Goal: Check status: Check status

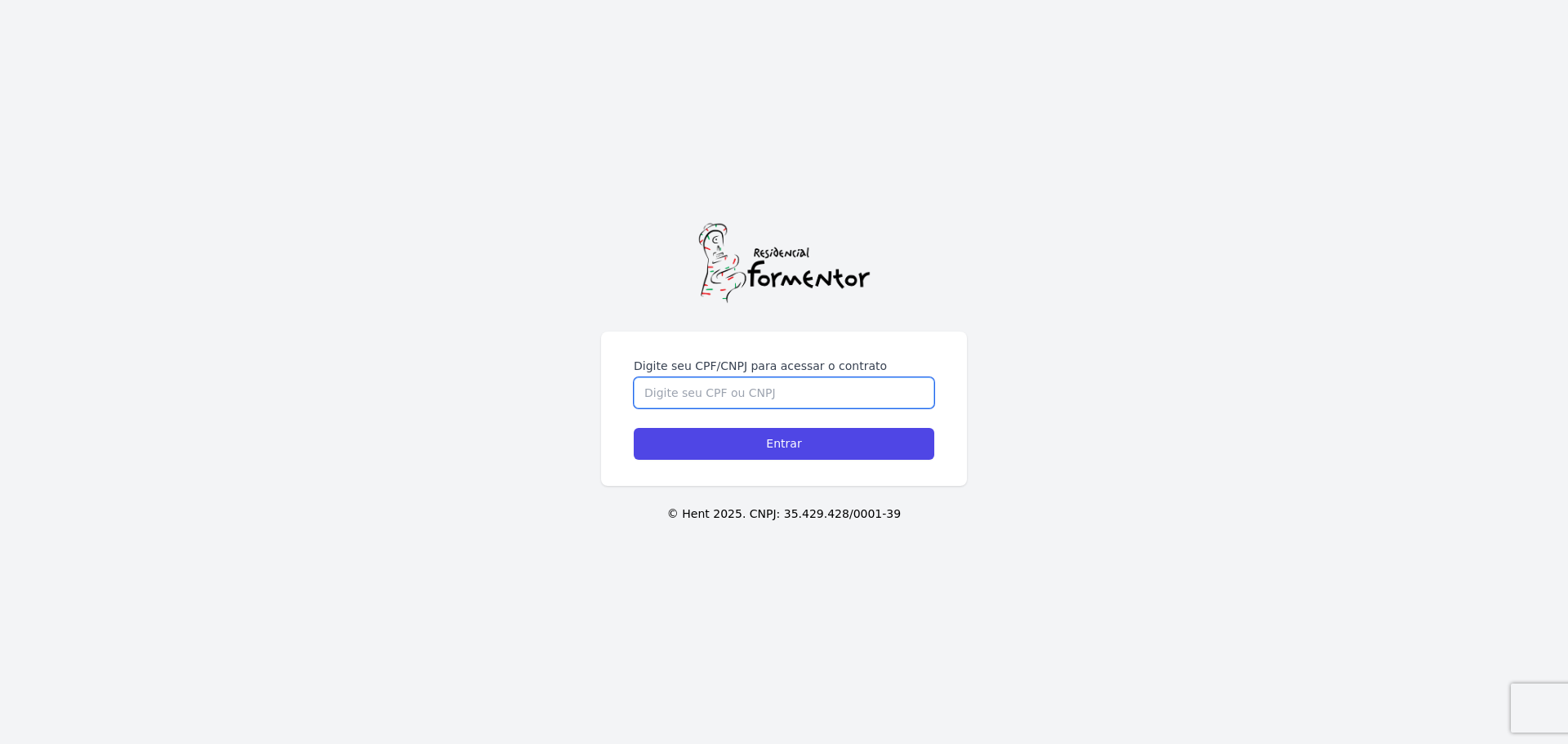
click at [759, 396] on input "Digite seu CPF/CNPJ para acessar o contrato" at bounding box center [784, 392] width 300 height 31
type input "44994131848"
click at [634, 428] on input "Entrar" at bounding box center [784, 444] width 300 height 32
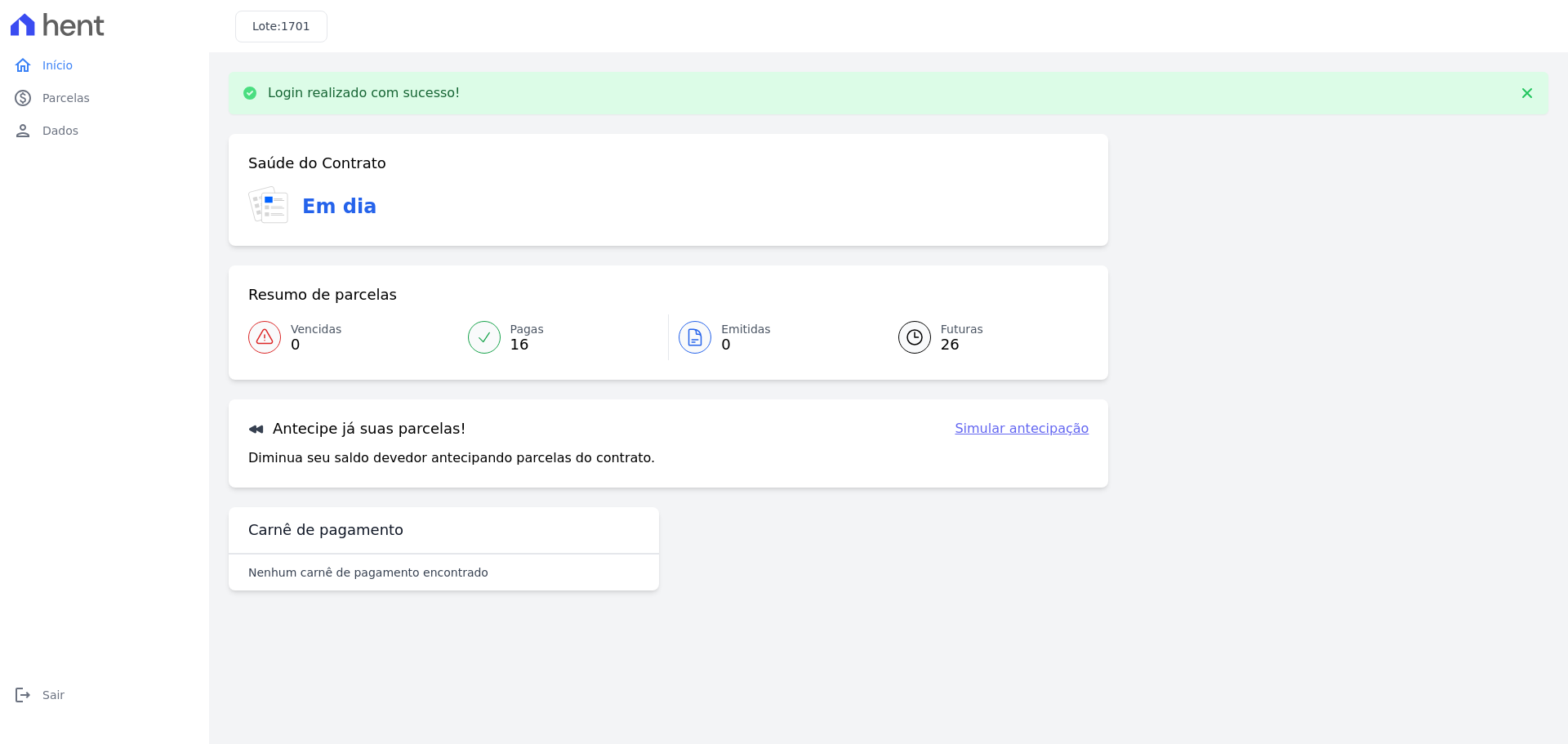
click at [1015, 432] on link "Simular antecipação" at bounding box center [1021, 429] width 134 height 19
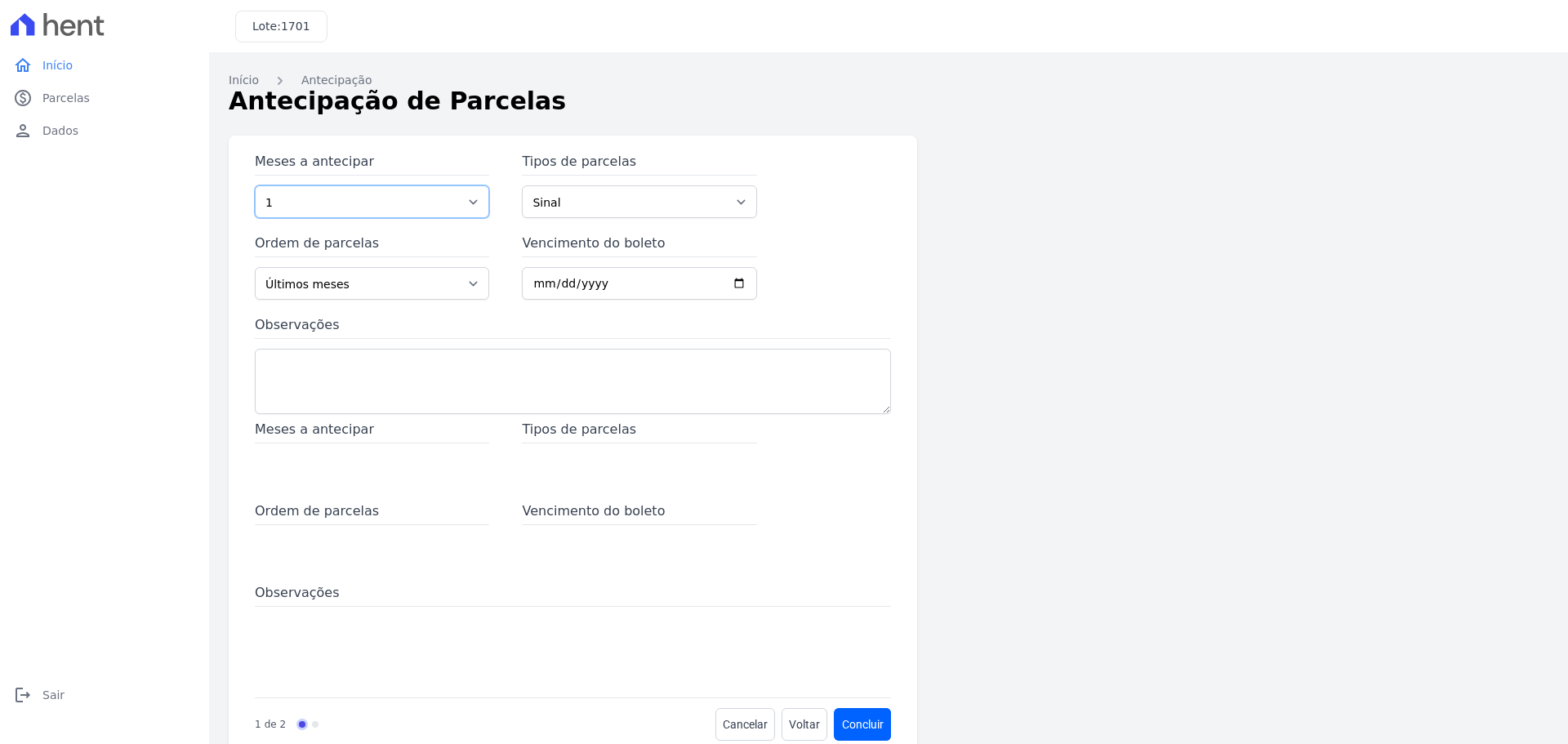
click at [427, 197] on select "1 2 3 4 5 6 7 8 9 10 11 12 13 14 15 16 17 18 19 20 21 22 23 24 25 26 27 28 29 3…" at bounding box center [372, 202] width 234 height 33
click at [748, 212] on select "Sinal Parcela Normal Intercalada Taxas" at bounding box center [639, 202] width 234 height 33
select select "interleaved"
click at [522, 186] on select "Sinal Parcela Normal Intercalada Taxas" at bounding box center [639, 202] width 234 height 33
click at [47, 99] on span "Parcelas" at bounding box center [66, 98] width 47 height 16
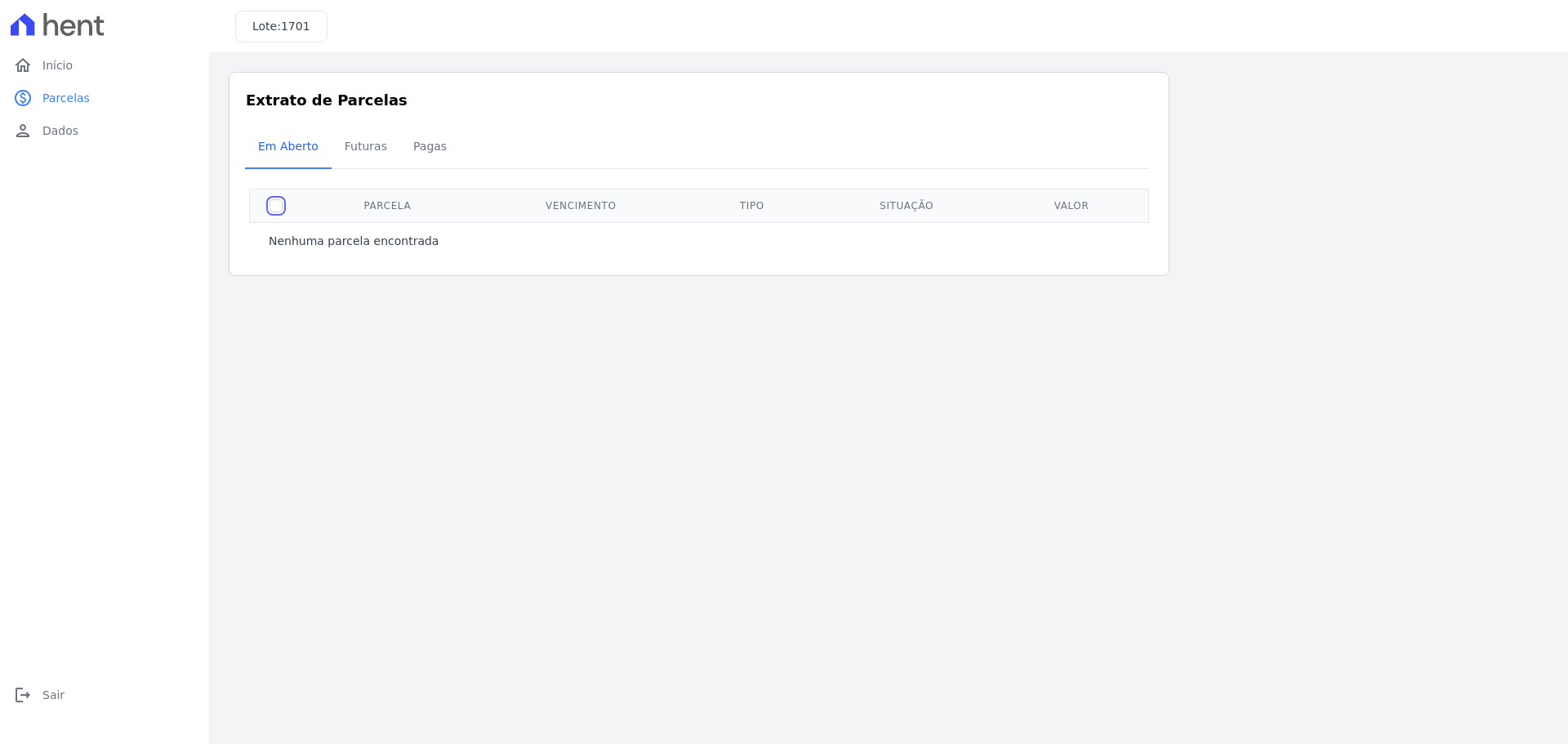
click at [282, 208] on input "checkbox" at bounding box center [276, 205] width 13 height 13
checkbox input "false"
click at [372, 144] on span "Futuras" at bounding box center [366, 146] width 62 height 33
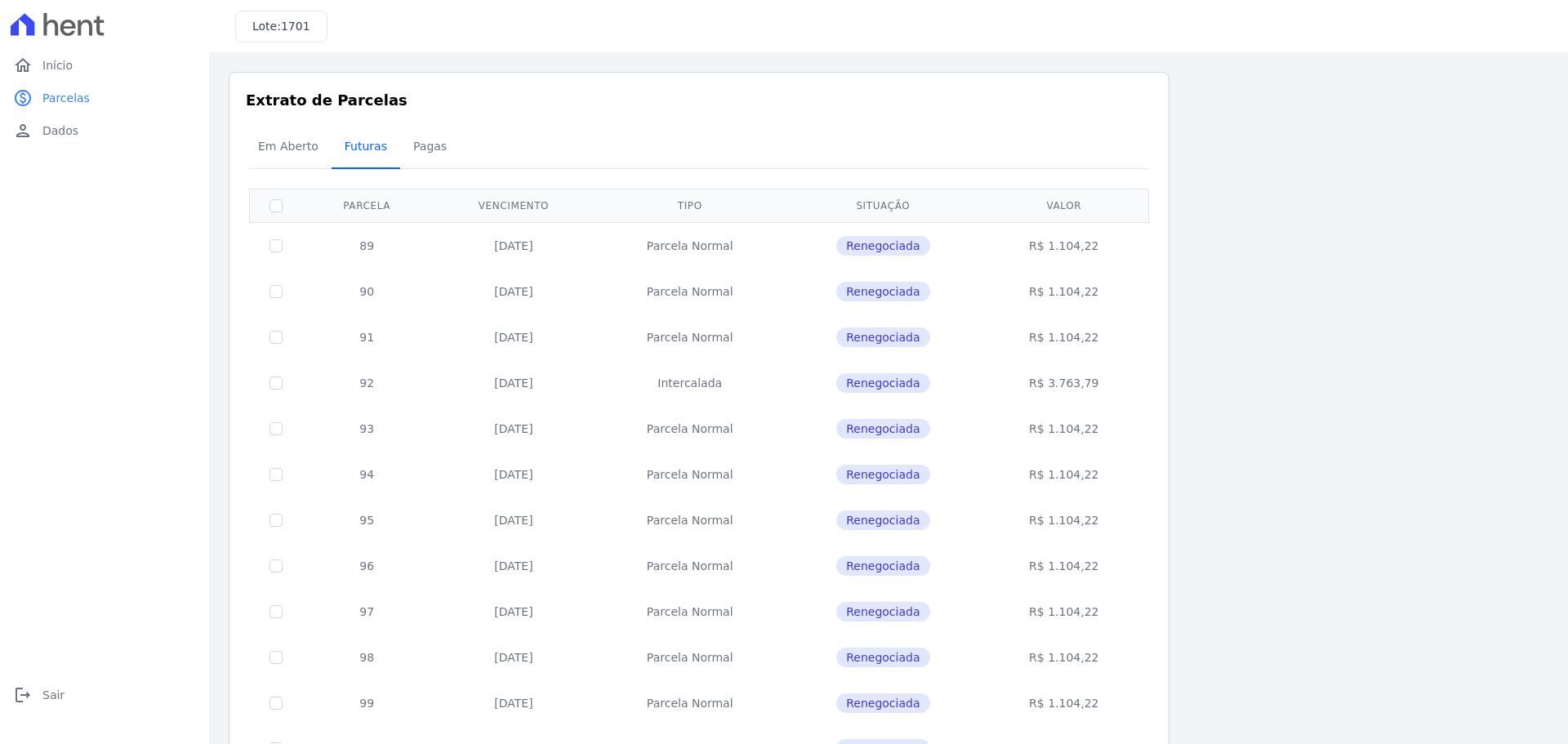
click at [358, 152] on span "Futuras" at bounding box center [366, 146] width 62 height 33
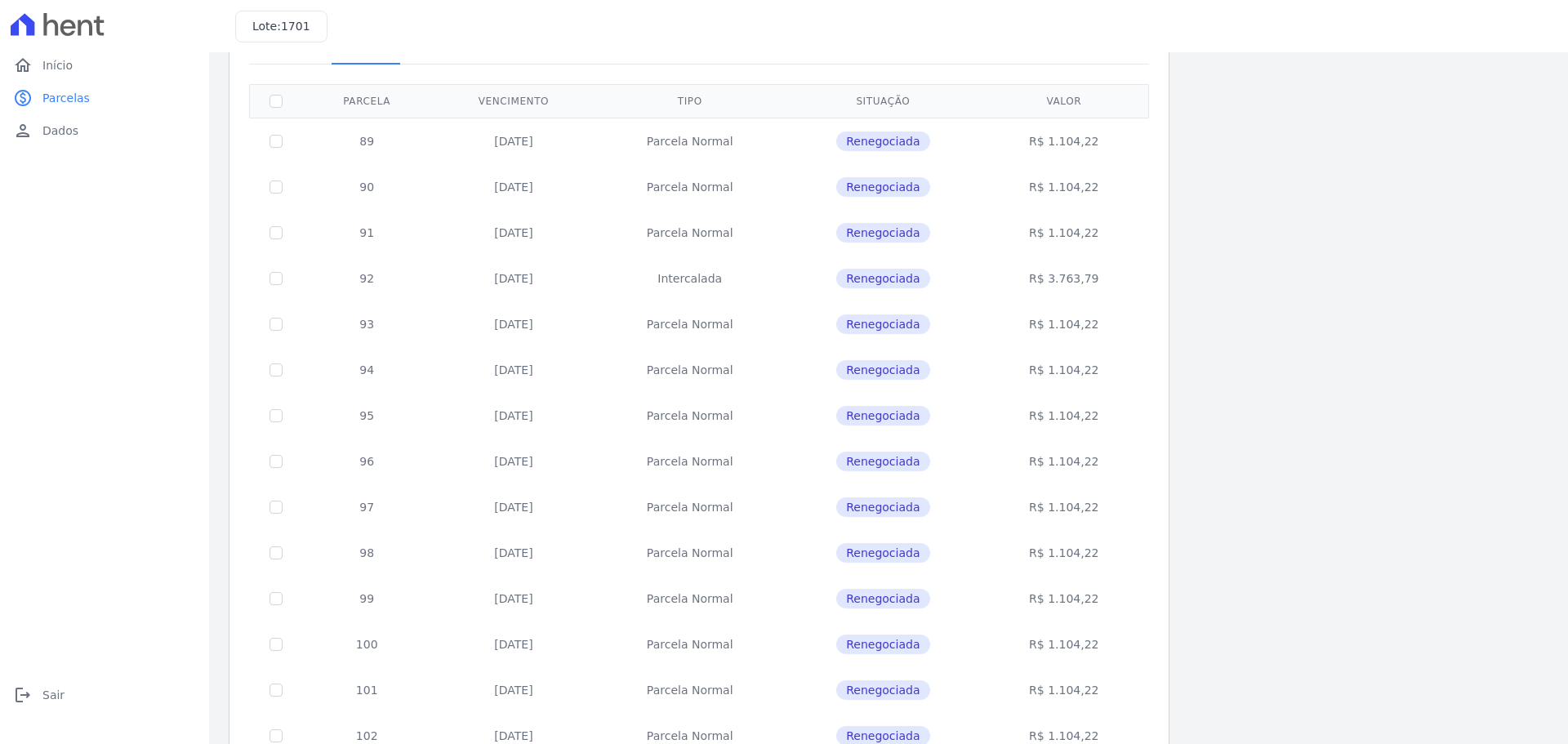
scroll to position [488, 0]
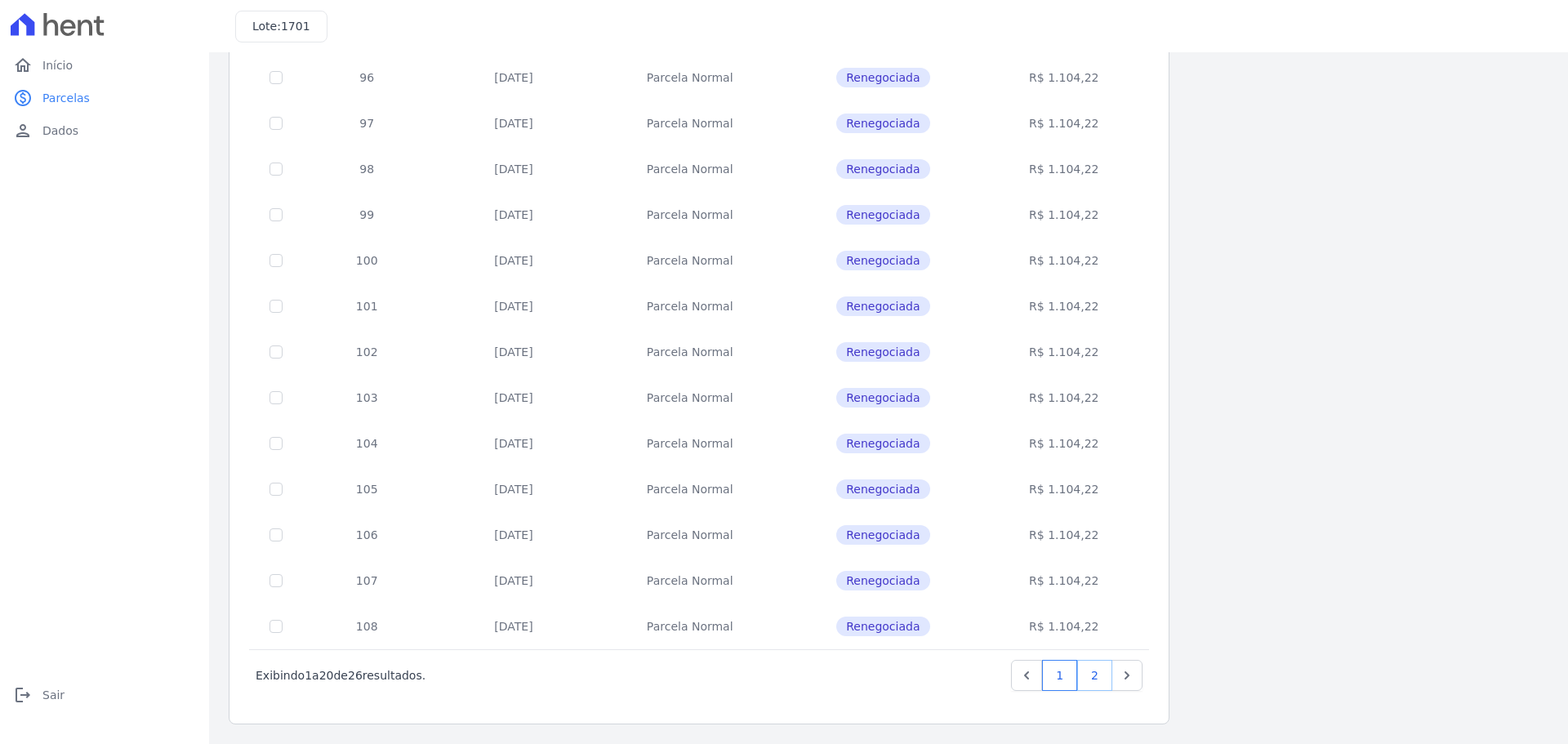
click at [1101, 680] on link "2" at bounding box center [1094, 676] width 35 height 31
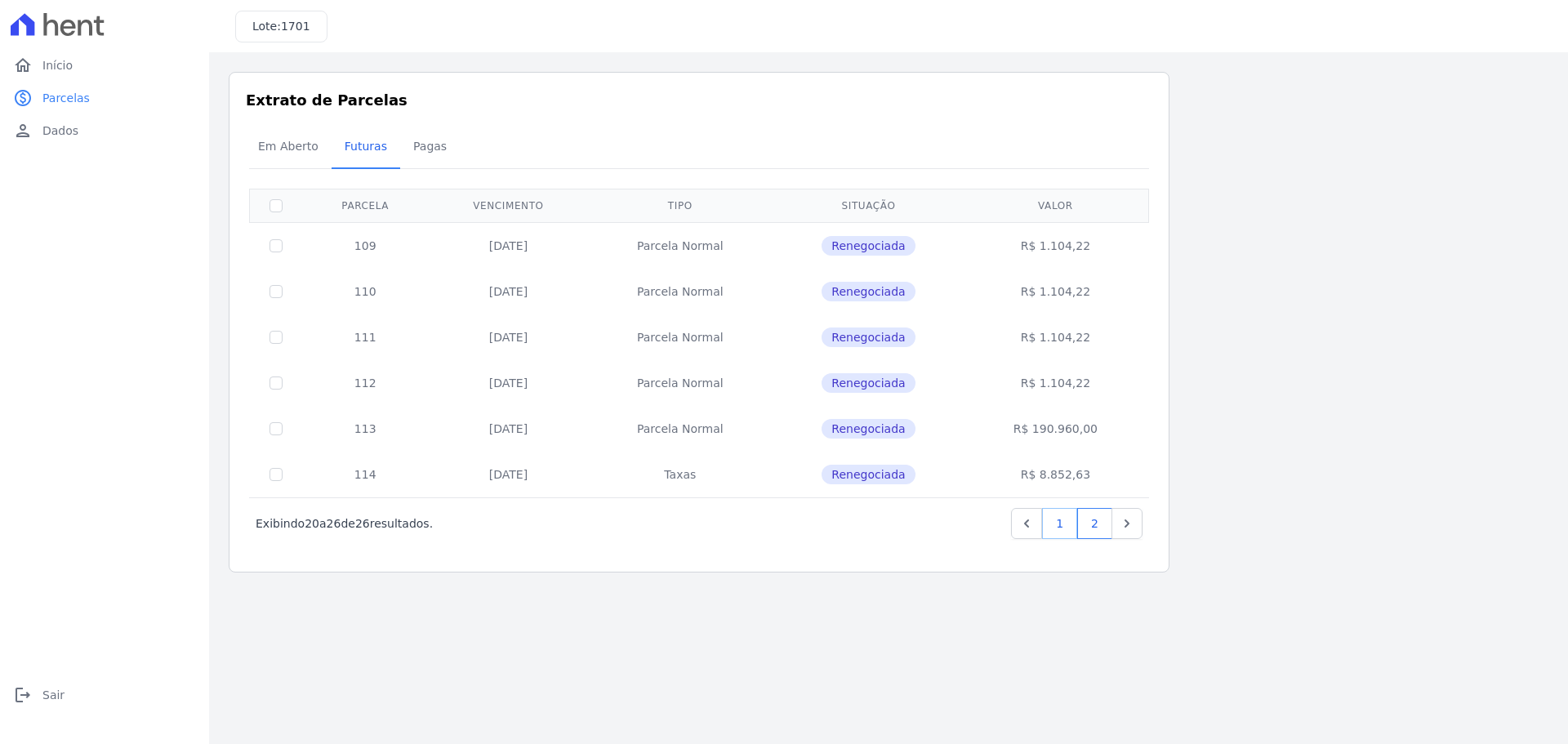
click at [1055, 520] on link "1" at bounding box center [1060, 523] width 35 height 31
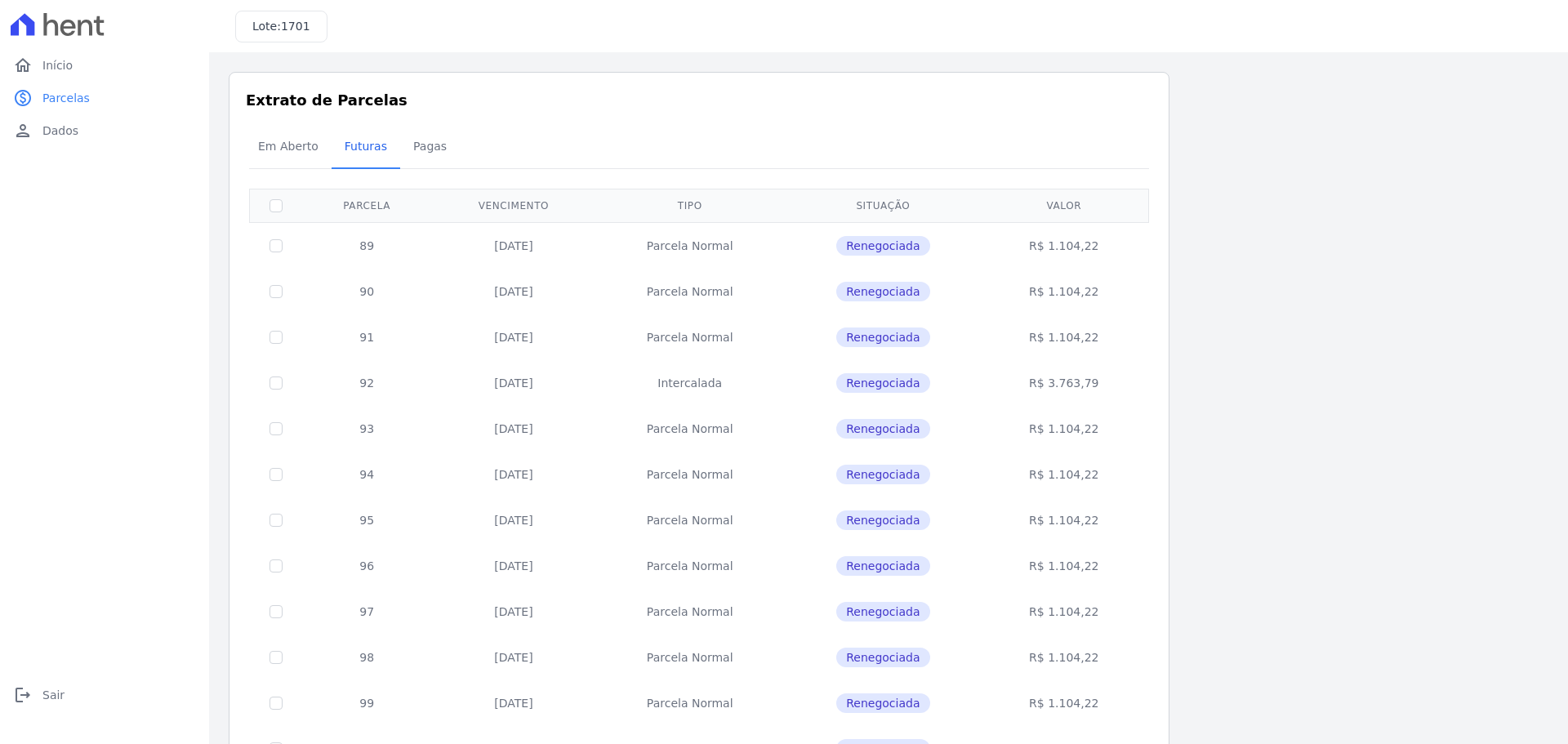
scroll to position [408, 0]
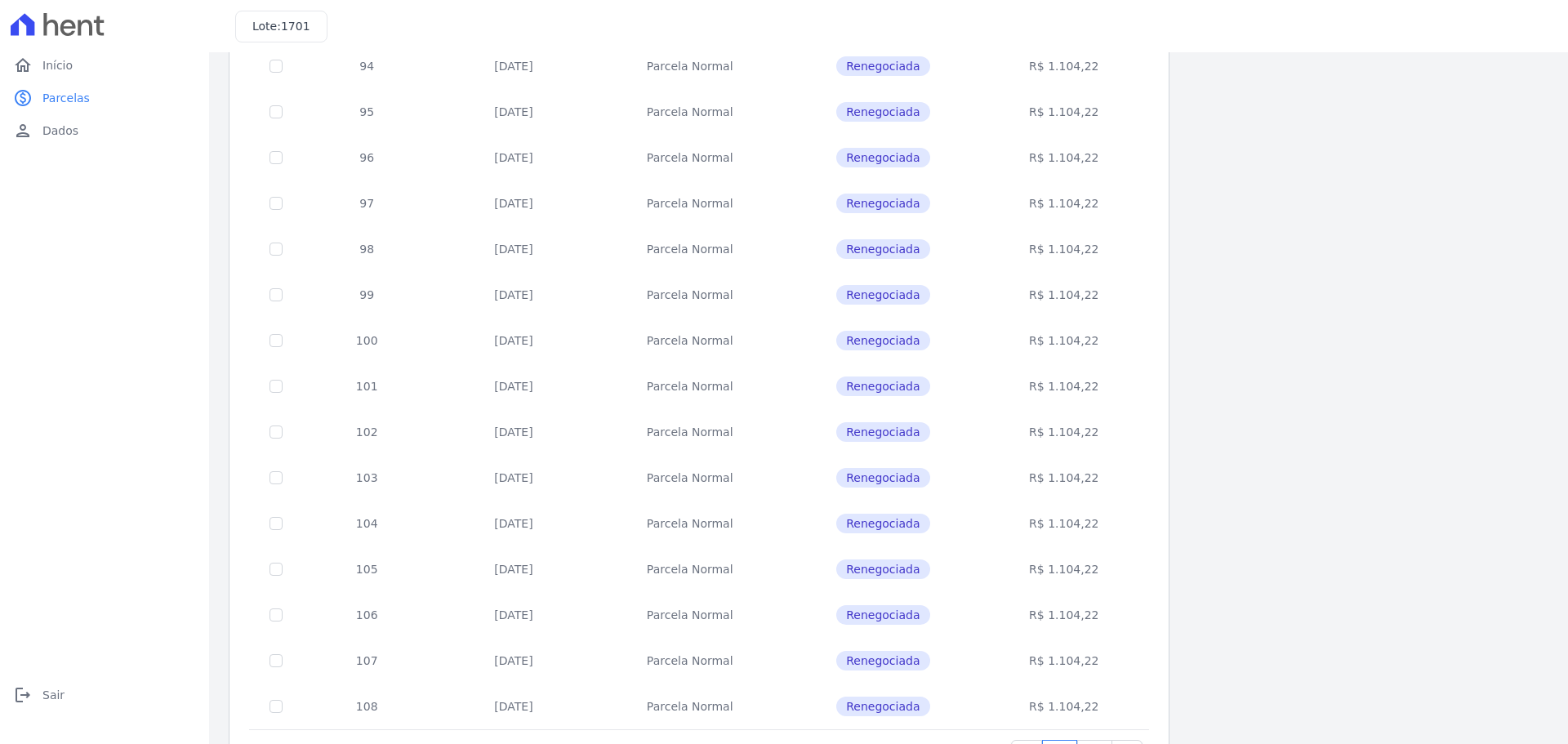
click at [1225, 507] on div "Listagem de parcelas Baixar PDF Extrato de Parcelas Em [GEOGRAPHIC_DATA] Futura…" at bounding box center [888, 234] width 1319 height 1141
